Goal: Find specific page/section: Find specific page/section

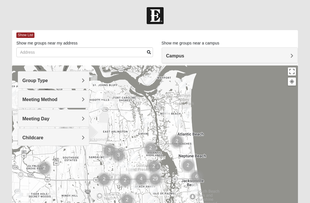
click at [86, 80] on div "Group Type" at bounding box center [53, 80] width 71 height 17
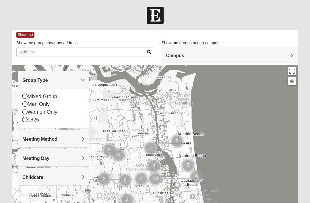
click at [26, 119] on icon at bounding box center [24, 119] width 5 height 5
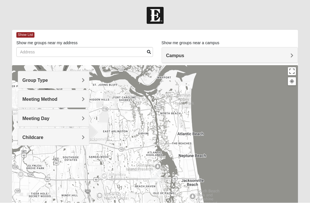
scroll to position [0, 0]
click at [28, 103] on div "Meeting Method" at bounding box center [53, 98] width 71 height 17
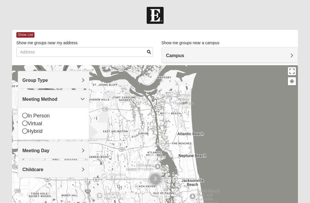
click at [26, 114] on icon at bounding box center [24, 115] width 5 height 5
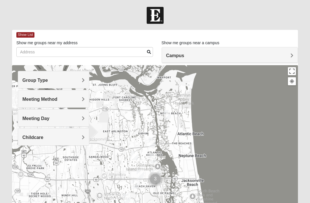
click at [31, 119] on span "Meeting Day" at bounding box center [35, 118] width 27 height 5
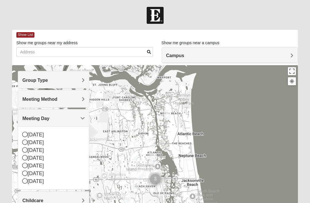
click at [25, 143] on icon at bounding box center [24, 142] width 5 height 5
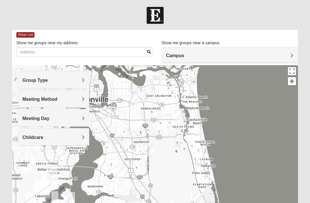
click at [26, 33] on span "Show List" at bounding box center [25, 34] width 18 height 5
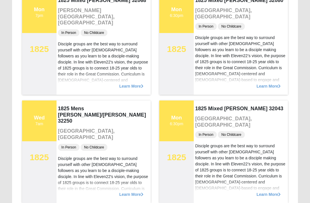
scroll to position [0, 0]
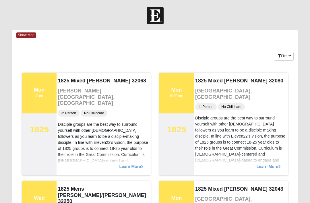
click at [285, 57] on button "Filter" at bounding box center [284, 56] width 20 height 9
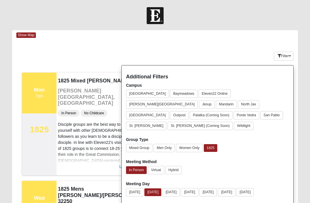
click at [138, 95] on button "[GEOGRAPHIC_DATA]" at bounding box center [147, 94] width 43 height 8
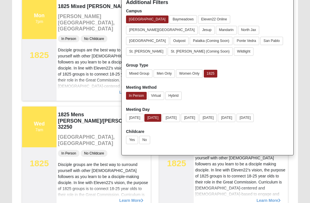
scroll to position [86, 0]
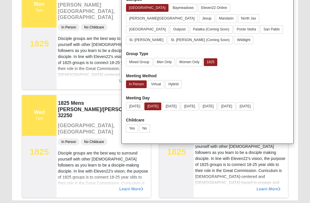
click at [147, 124] on button "No" at bounding box center [144, 128] width 11 height 8
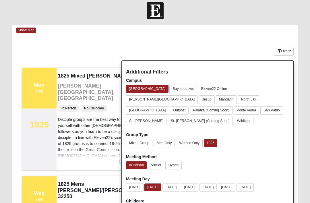
scroll to position [0, 0]
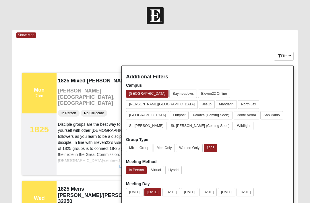
click at [282, 59] on button "Filter" at bounding box center [284, 56] width 20 height 9
